Goal: Find specific page/section: Find specific page/section

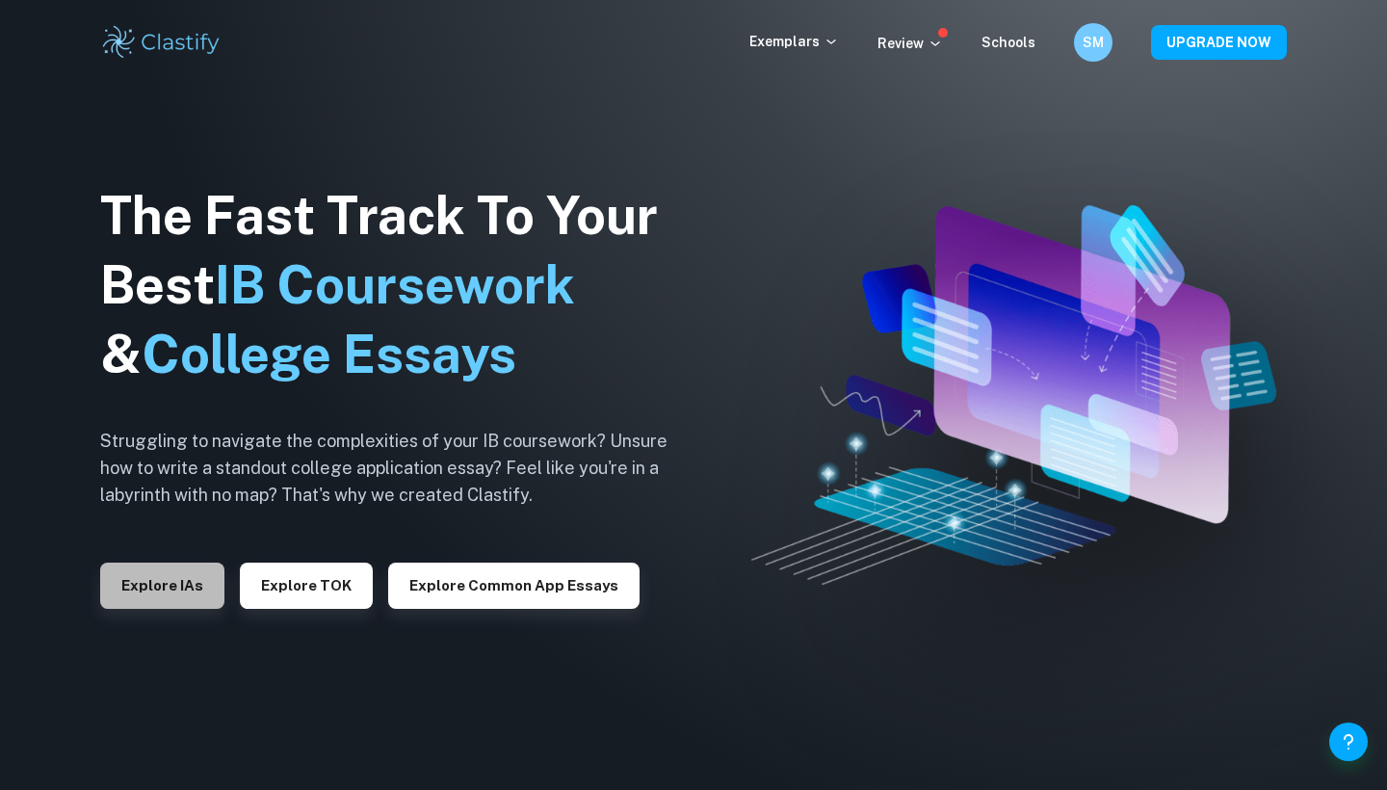
click at [199, 578] on button "Explore IAs" at bounding box center [162, 585] width 124 height 46
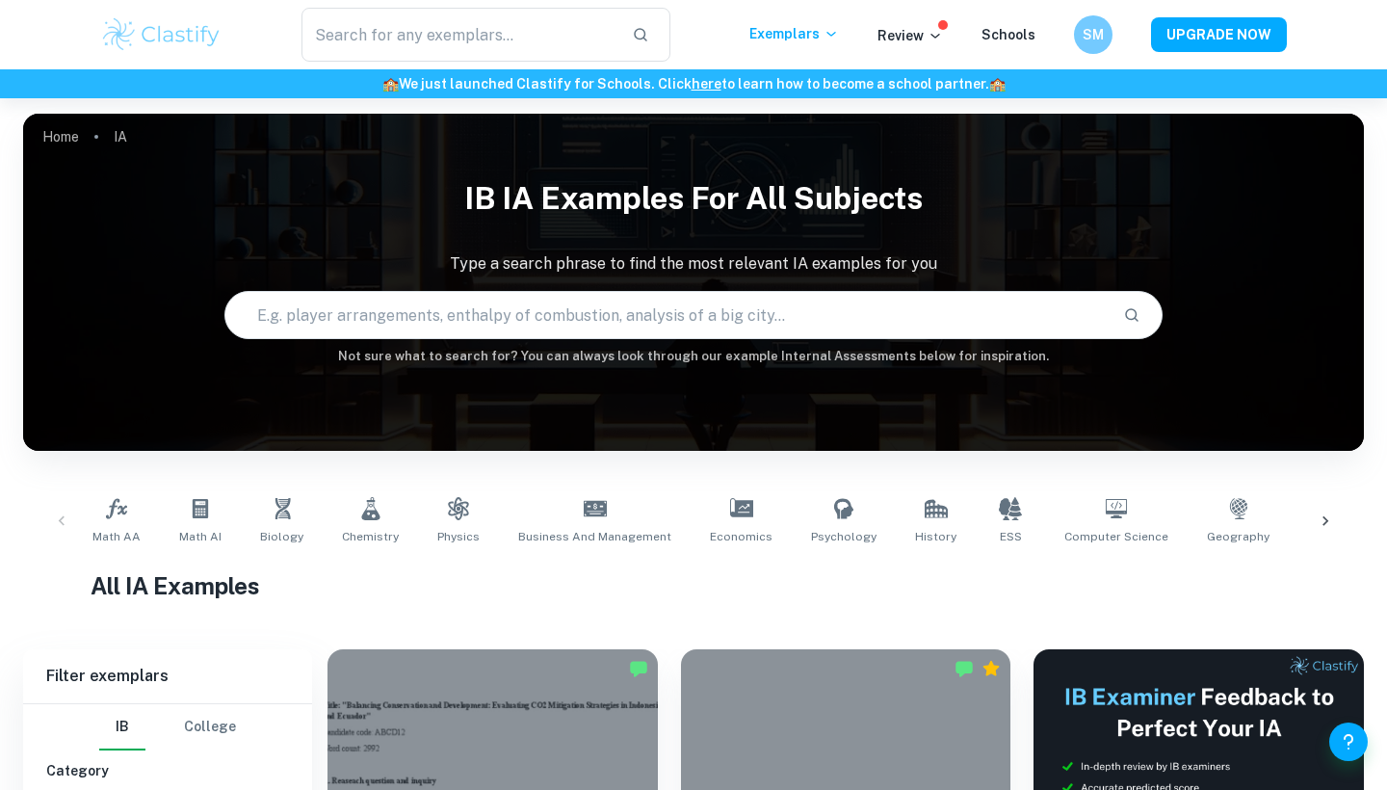
click at [425, 329] on input "text" at bounding box center [666, 315] width 882 height 54
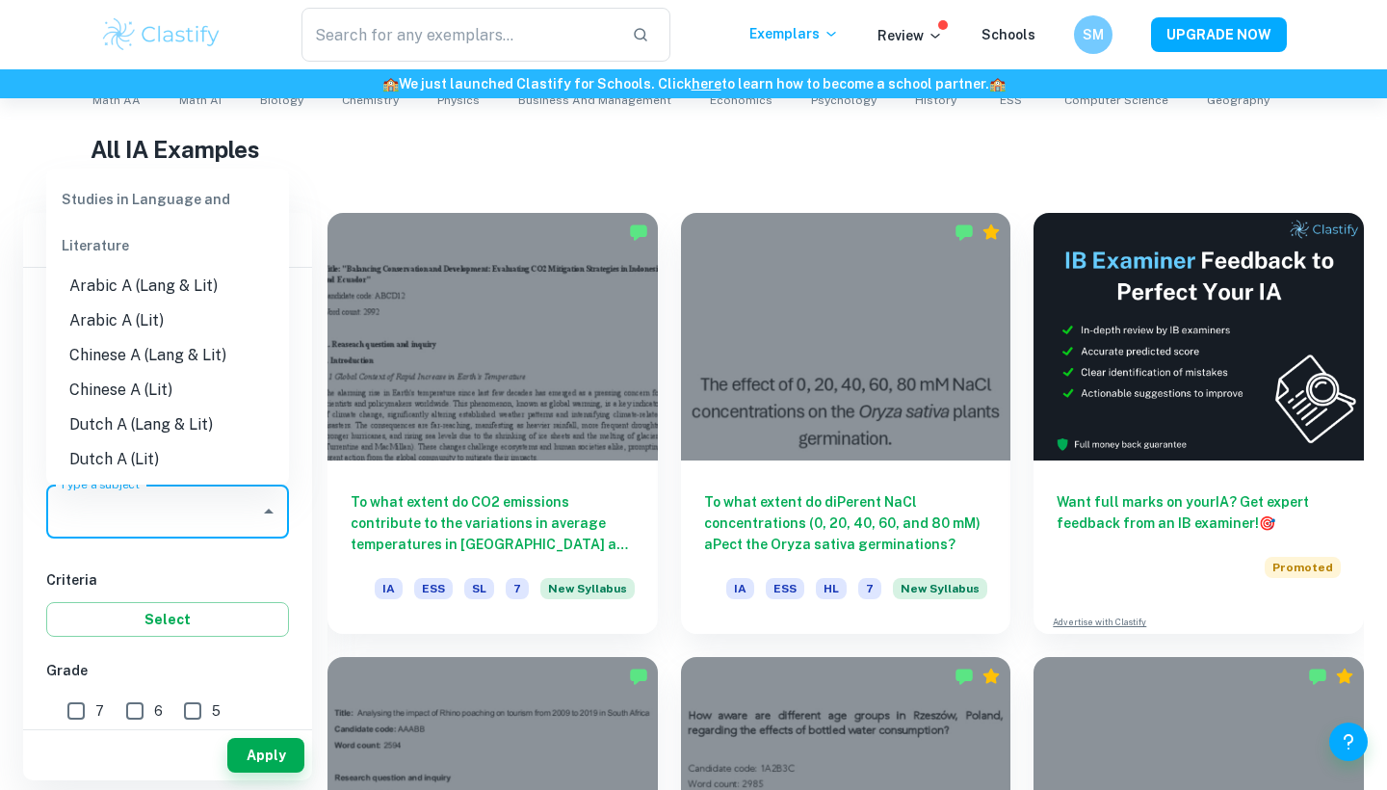
click at [135, 500] on div "Type a subject Type a subject" at bounding box center [167, 511] width 243 height 54
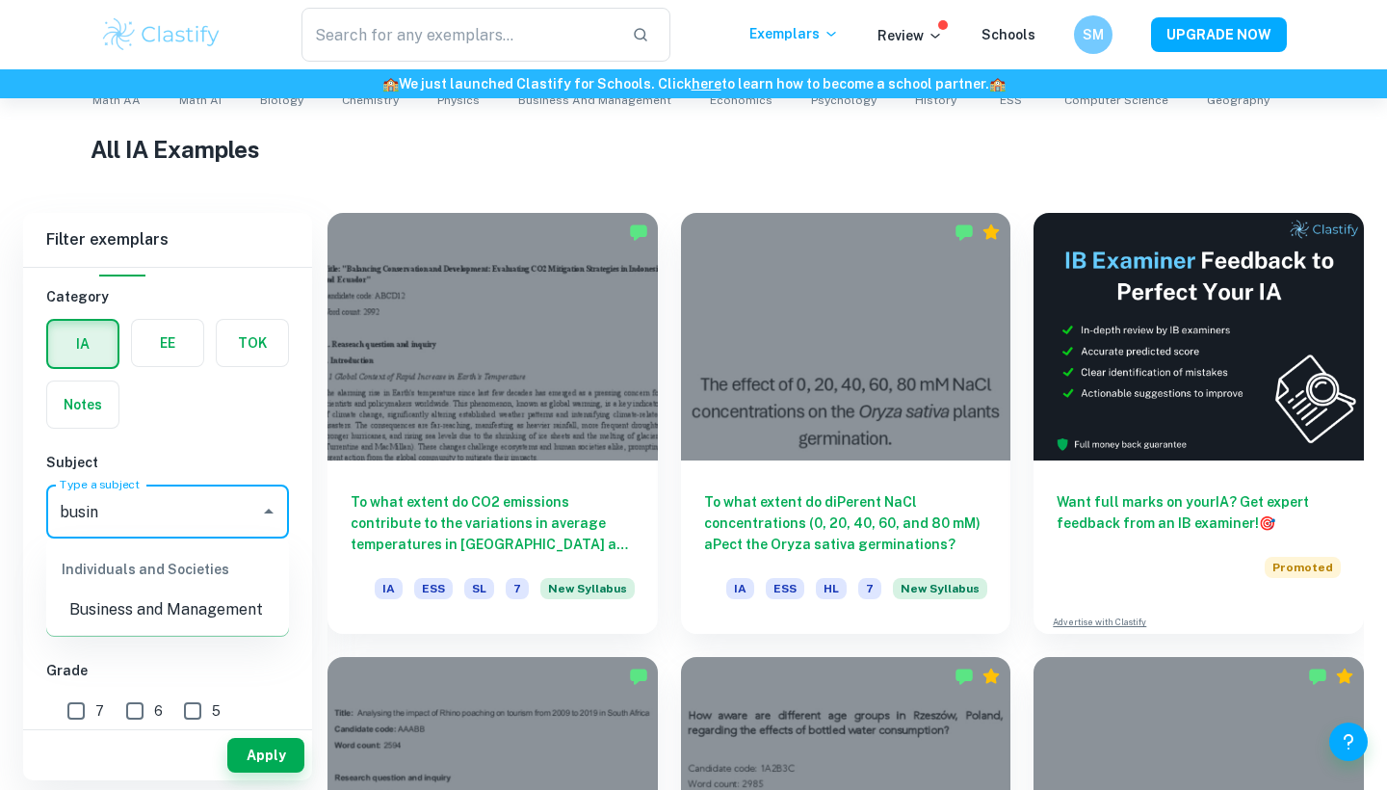
click at [138, 603] on li "Business and Management" at bounding box center [167, 609] width 243 height 35
type input "Business and Management"
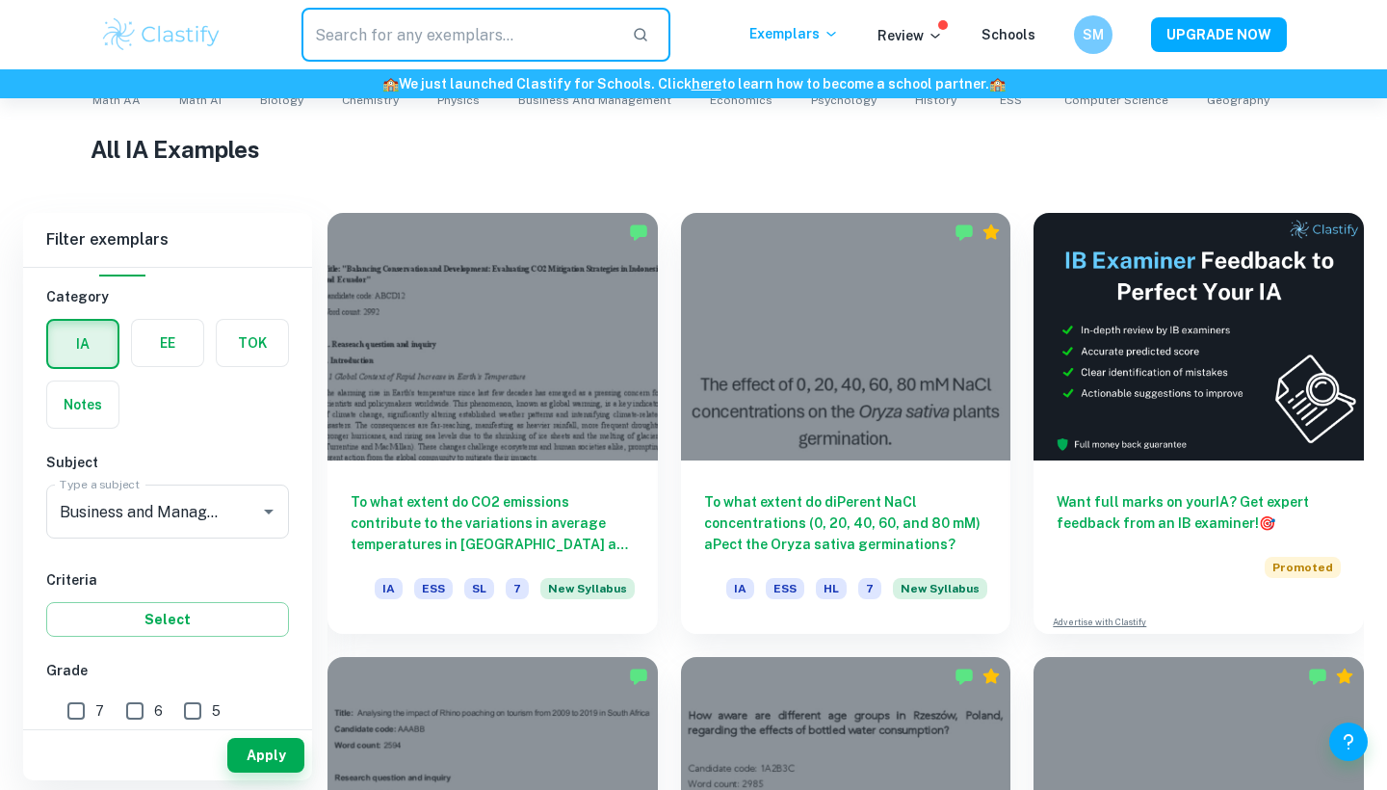
click at [438, 45] on input "text" at bounding box center [458, 35] width 315 height 54
type input "[PERSON_NAME] chocolonely"
